Goal: Feedback & Contribution: Submit feedback/report problem

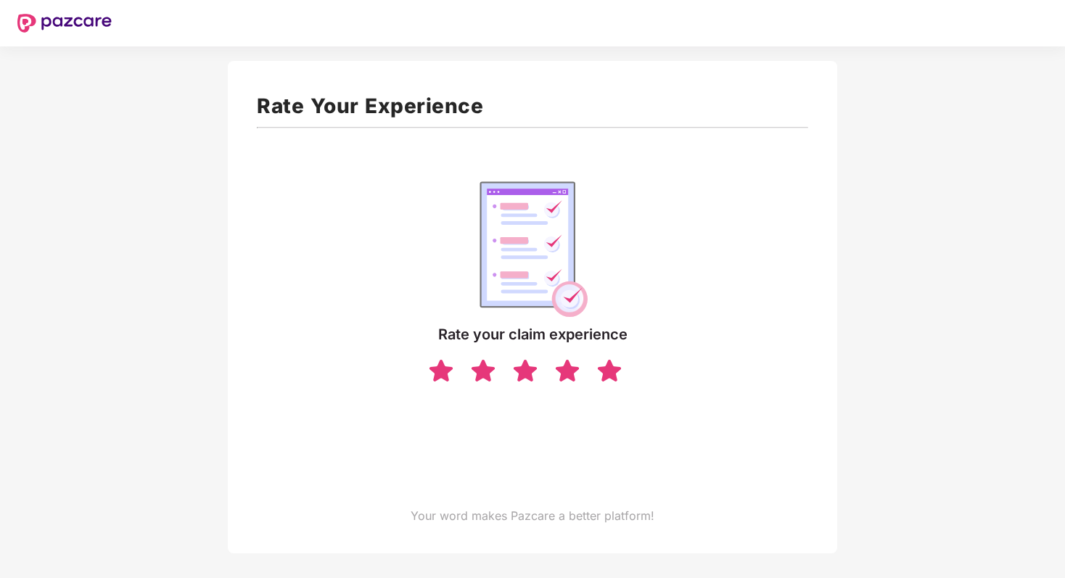
click at [598, 374] on img at bounding box center [609, 370] width 28 height 25
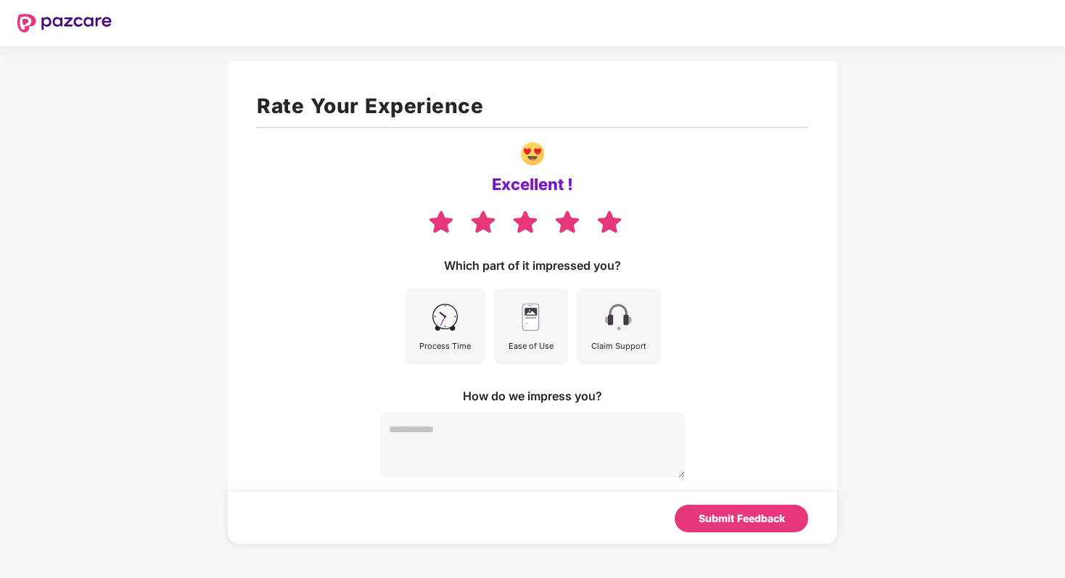
click at [462, 330] on div "Process Time" at bounding box center [445, 326] width 81 height 75
click at [524, 343] on div "Ease of Use" at bounding box center [530, 345] width 45 height 13
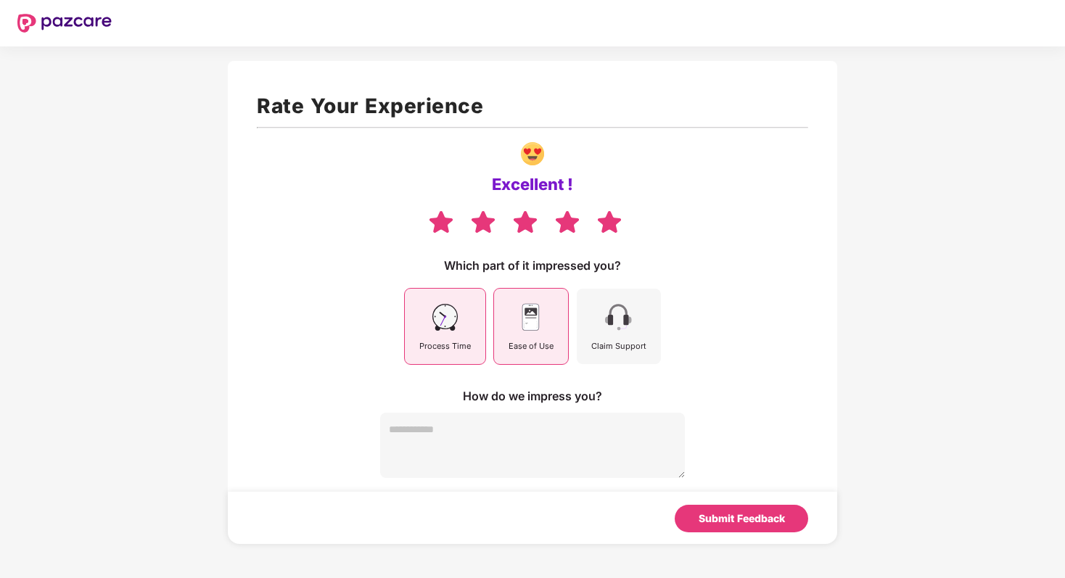
click at [599, 339] on div "Claim Support" at bounding box center [618, 345] width 55 height 13
click at [521, 424] on textarea at bounding box center [532, 445] width 305 height 65
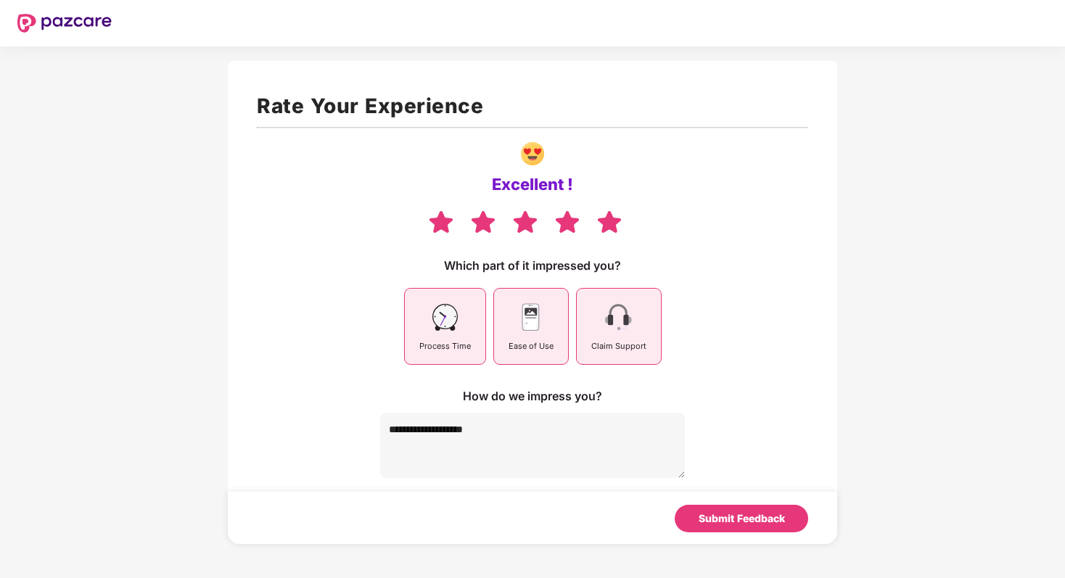
type textarea "**********"
click at [749, 508] on div "Submit Feedback" at bounding box center [741, 519] width 133 height 28
